Goal: Information Seeking & Learning: Learn about a topic

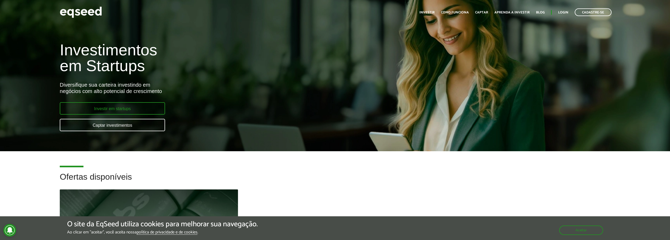
click at [139, 102] on link "Investir em startups" at bounding box center [112, 108] width 105 height 12
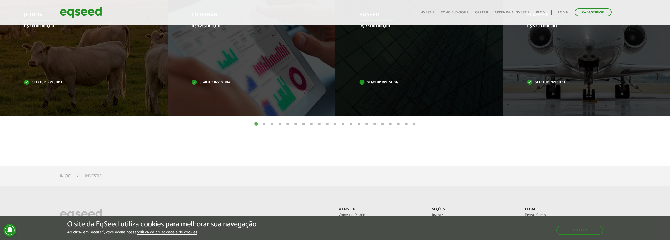
scroll to position [268, 0]
click at [266, 124] on button "2" at bounding box center [263, 124] width 5 height 5
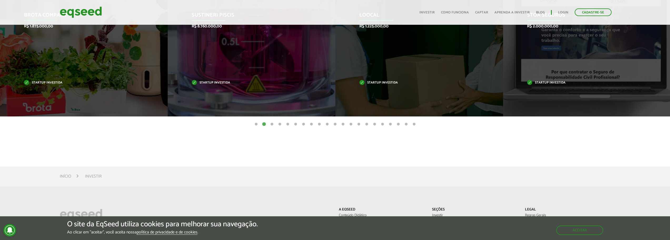
click at [272, 124] on button "3" at bounding box center [271, 124] width 5 height 5
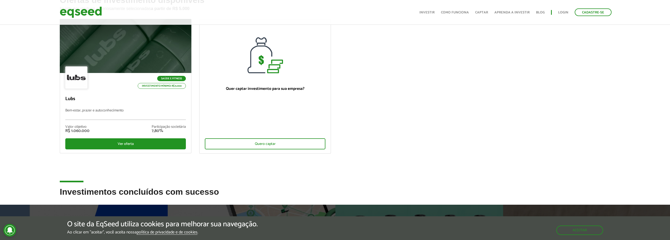
scroll to position [44, 0]
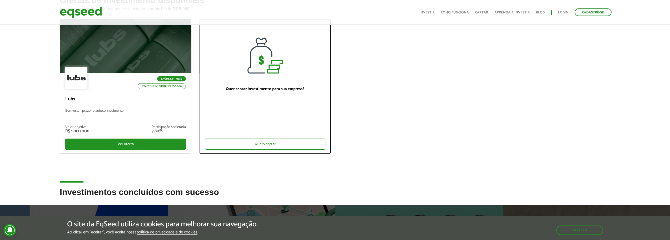
click at [272, 150] on div "Quer captar investimento para sua empresa? Quero captar" at bounding box center [264, 113] width 131 height 80
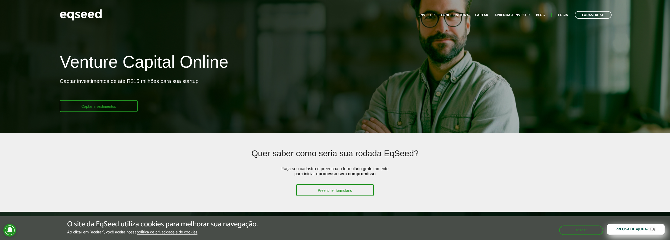
click at [117, 104] on link "Captar investimentos" at bounding box center [99, 106] width 78 height 12
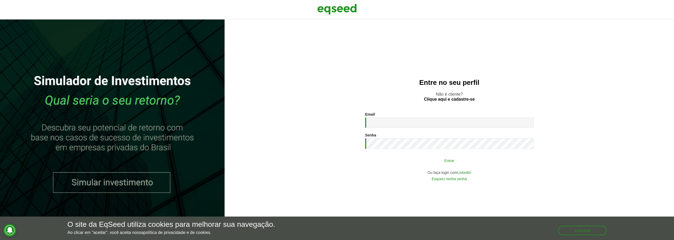
click at [461, 159] on button "Entrar" at bounding box center [449, 160] width 137 height 10
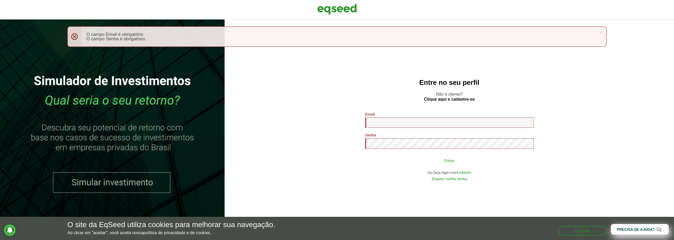
click at [457, 162] on button "Entrar" at bounding box center [449, 160] width 137 height 10
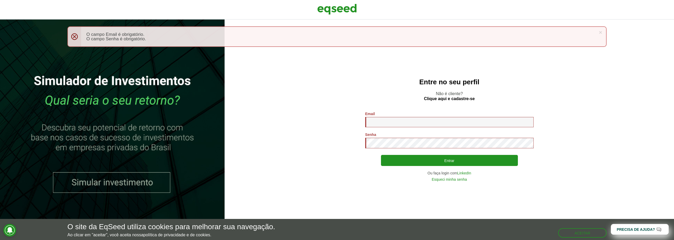
click at [342, 102] on div "Entre no seu perfil Não é cliente? Clique aqui e cadastre-se Email * Digite seu…" at bounding box center [448, 129] width 449 height 220
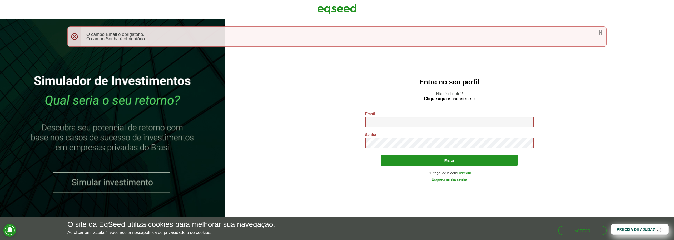
click at [601, 32] on link "×" at bounding box center [600, 32] width 3 height 6
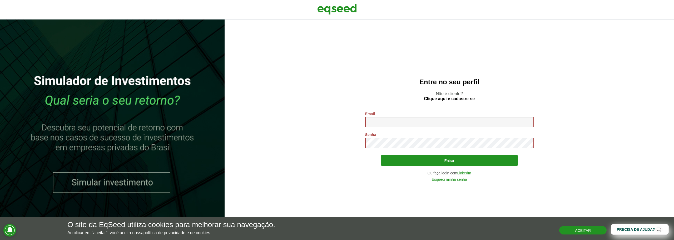
click at [584, 232] on button "Aceitar" at bounding box center [582, 230] width 47 height 8
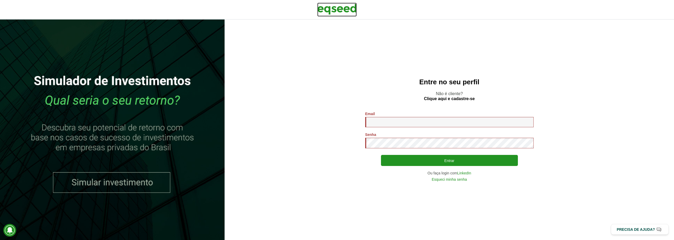
click at [345, 10] on img at bounding box center [336, 9] width 39 height 13
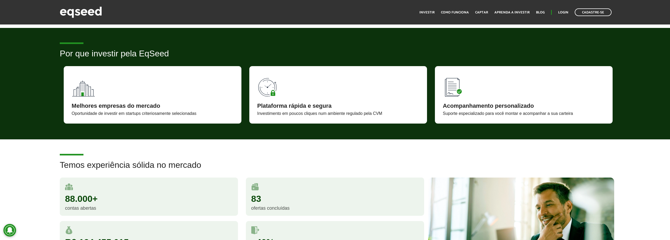
scroll to position [328, 0]
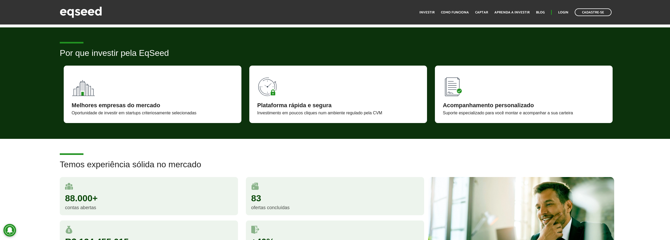
click at [370, 112] on div "Investimento em poucos cliques num ambiente regulado pela CVM" at bounding box center [338, 113] width 162 height 4
click at [377, 89] on div "Plataforma rápida e segura Investimento em poucos cliques num ambiente regulado…" at bounding box center [338, 94] width 178 height 57
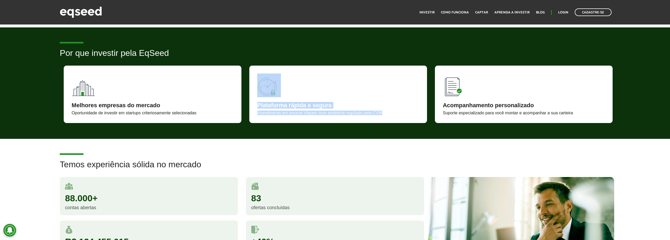
drag, startPoint x: 398, startPoint y: 114, endPoint x: 243, endPoint y: 116, distance: 154.7
click at [243, 116] on div "Melhores empresas do mercado Oportunidade de investir em startups criteriosamen…" at bounding box center [338, 94] width 557 height 57
click at [353, 117] on div "Plataforma rápida e segura Investimento em poucos cliques num ambiente regulado…" at bounding box center [338, 94] width 178 height 57
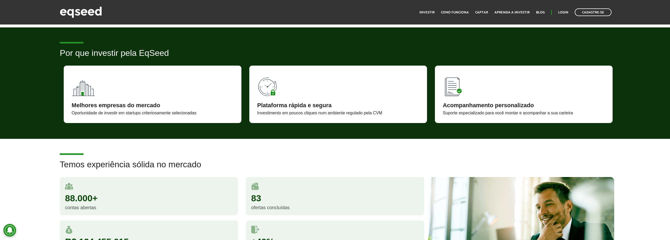
click at [355, 113] on div "Investimento em poucos cliques num ambiente regulado pela CVM" at bounding box center [338, 113] width 162 height 4
click at [379, 111] on div "Investimento em poucos cliques num ambiente regulado pela CVM" at bounding box center [338, 113] width 162 height 4
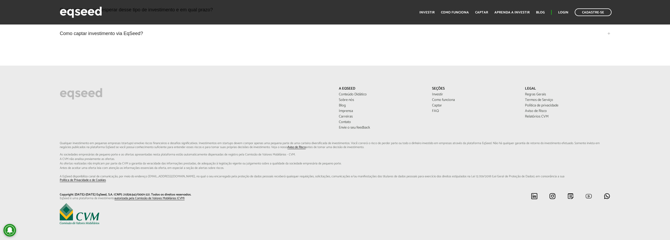
scroll to position [1385, 0]
click at [72, 212] on img at bounding box center [79, 211] width 39 height 21
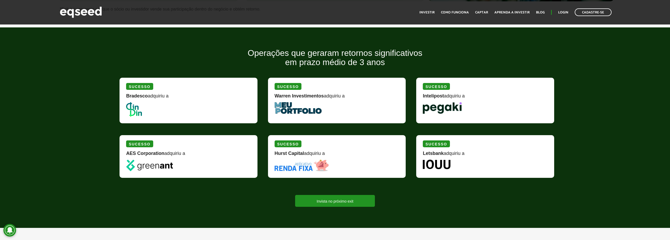
scroll to position [586, 0]
click at [293, 111] on img at bounding box center [297, 108] width 47 height 12
click at [304, 107] on img at bounding box center [297, 108] width 47 height 12
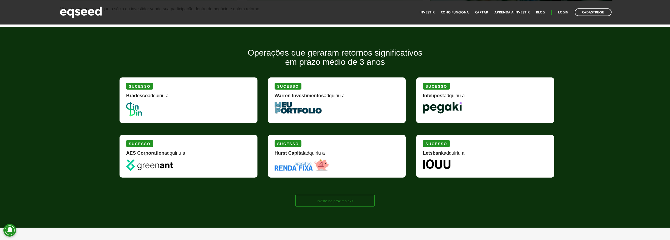
click at [330, 199] on link "Invista no próximo exit" at bounding box center [335, 200] width 80 height 12
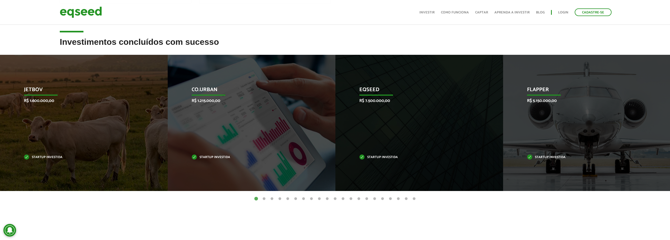
scroll to position [208, 0]
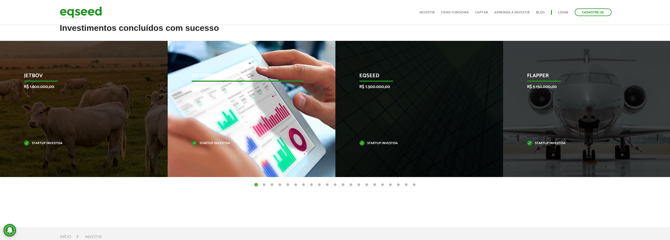
click at [243, 88] on p "R$ 1.215.000,00" at bounding box center [248, 86] width 112 height 5
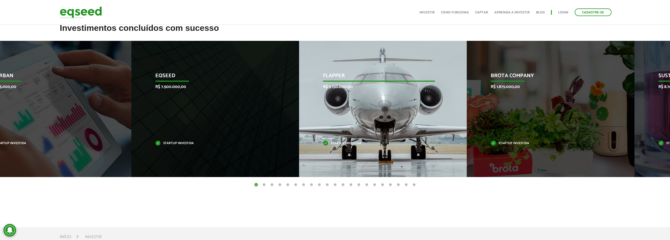
drag, startPoint x: 602, startPoint y: 96, endPoint x: 162, endPoint y: 101, distance: 440.0
click at [299, 100] on div "Flapper R$ 5.150.000,00 Startup investida" at bounding box center [379, 109] width 160 height 136
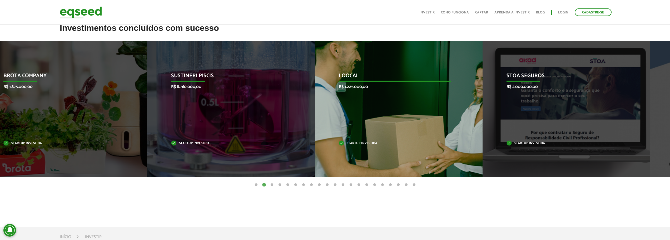
drag, startPoint x: 447, startPoint y: 87, endPoint x: 268, endPoint y: 90, distance: 178.7
click at [315, 90] on div "Loocal R$ 1.225.000,00 Startup investida" at bounding box center [395, 109] width 160 height 136
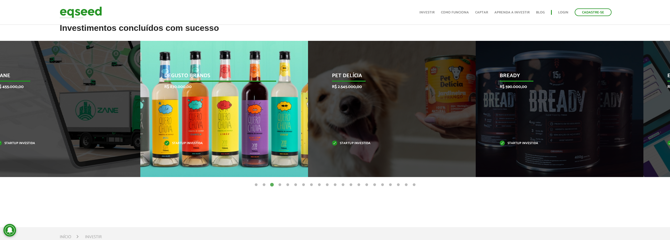
drag, startPoint x: 415, startPoint y: 103, endPoint x: 183, endPoint y: 117, distance: 233.3
click at [183, 117] on div "Degusto Brands R$ 830.000,00 Startup investida" at bounding box center [220, 109] width 160 height 136
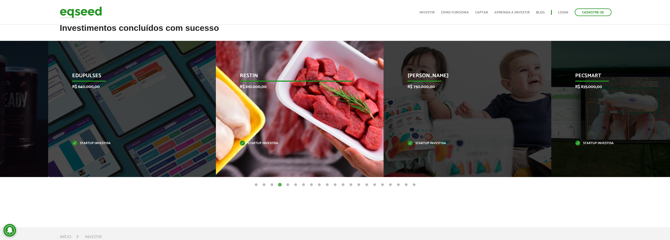
drag, startPoint x: 370, startPoint y: 127, endPoint x: 273, endPoint y: 129, distance: 97.9
click at [273, 129] on div "Restin R$ 610.000,00 Startup investida" at bounding box center [296, 109] width 160 height 136
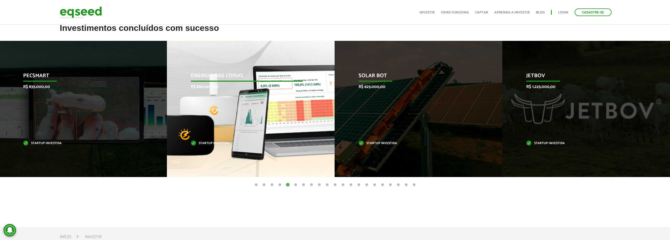
drag, startPoint x: 423, startPoint y: 122, endPoint x: 204, endPoint y: 128, distance: 218.5
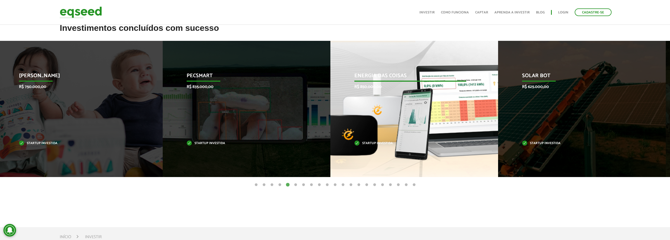
drag, startPoint x: 302, startPoint y: 117, endPoint x: 501, endPoint y: 125, distance: 199.9
click at [489, 125] on div "Energia das Coisas R$ 850.000,00 Startup investida" at bounding box center [410, 109] width 160 height 136
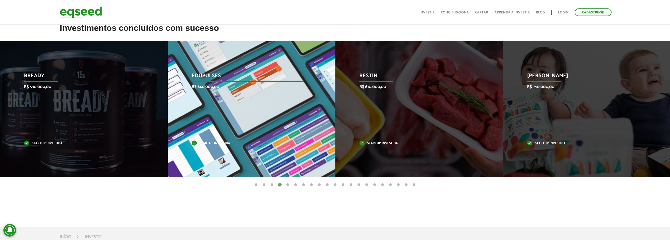
click at [214, 68] on div "Edupulses R$ 640.000,00 Startup investida" at bounding box center [248, 109] width 160 height 136
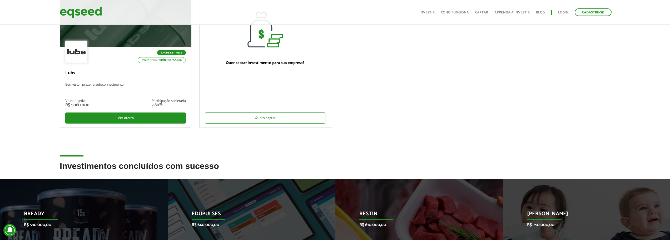
scroll to position [0, 0]
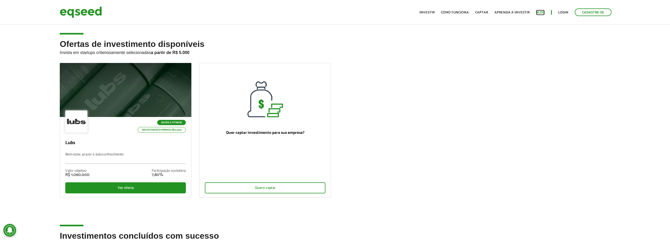
click at [544, 12] on link "Blog" at bounding box center [540, 12] width 9 height 3
click at [456, 11] on link "Como funciona" at bounding box center [455, 12] width 28 height 3
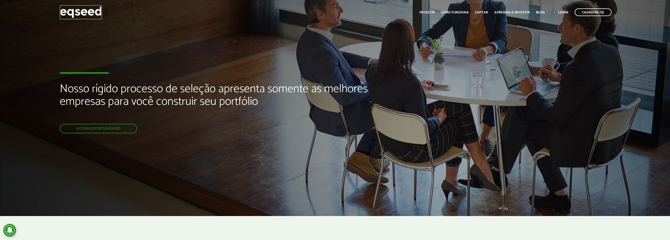
click at [92, 10] on img at bounding box center [81, 12] width 42 height 14
